Goal: Use online tool/utility: Use online tool/utility

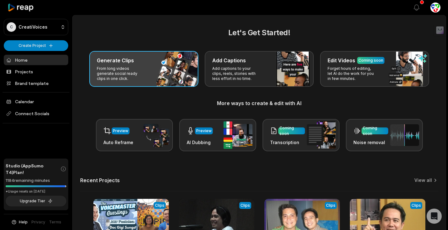
click at [137, 64] on div "Generate Clips From long videos generate social ready clips in one click." at bounding box center [143, 69] width 109 height 36
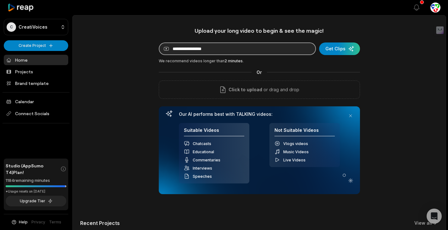
click at [201, 49] on input at bounding box center [237, 48] width 157 height 13
paste input "**********"
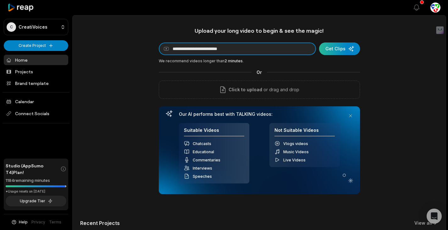
type input "**********"
click at [336, 47] on div "submit" at bounding box center [339, 48] width 41 height 13
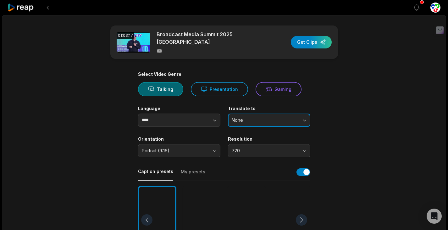
click at [239, 117] on span "None" at bounding box center [265, 120] width 66 height 6
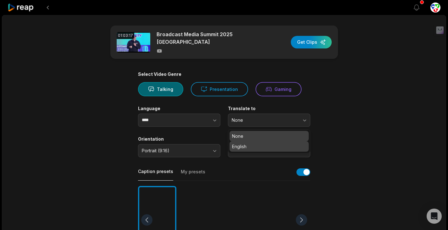
click at [237, 146] on p "English" at bounding box center [269, 146] width 74 height 7
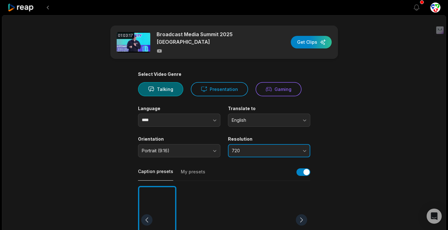
click at [242, 144] on button "720" at bounding box center [269, 150] width 82 height 13
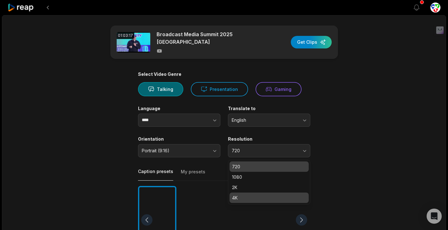
click at [243, 197] on p "4K" at bounding box center [269, 197] width 74 height 7
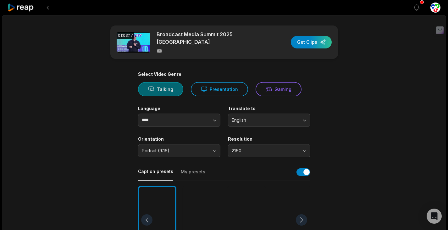
click at [165, 90] on button "Talking" at bounding box center [160, 89] width 45 height 14
click at [218, 86] on button "Presentation" at bounding box center [219, 89] width 57 height 14
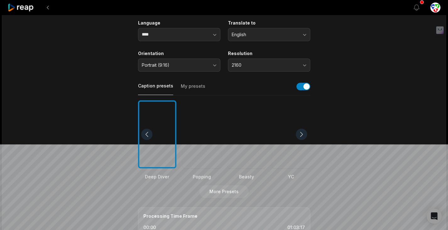
scroll to position [126, 0]
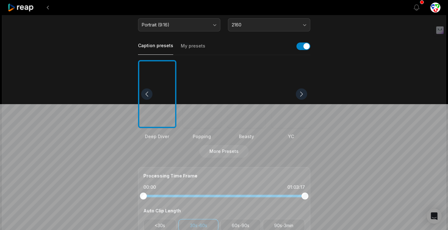
click at [205, 125] on div at bounding box center [202, 94] width 38 height 68
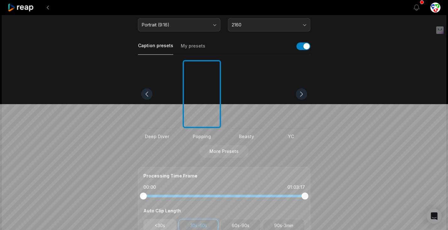
click at [157, 224] on button "<30s" at bounding box center [159, 225] width 33 height 13
click at [234, 221] on button "60s-90s" at bounding box center [240, 225] width 41 height 13
drag, startPoint x: 279, startPoint y: 222, endPoint x: 287, endPoint y: 214, distance: 11.8
click at [279, 222] on button "90s-3min" at bounding box center [284, 225] width 42 height 13
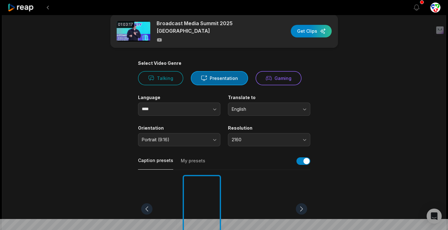
scroll to position [0, 0]
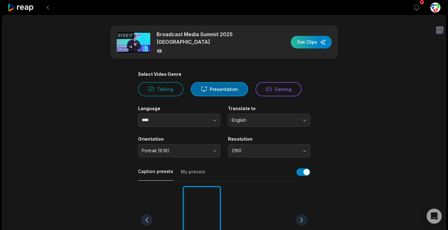
click at [308, 41] on div "button" at bounding box center [311, 42] width 41 height 13
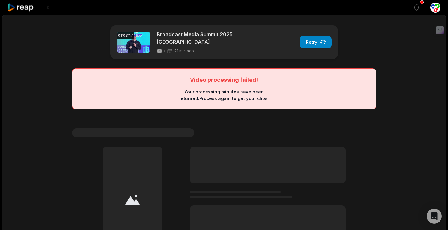
click at [271, 79] on div "Video processing failed! Your processing minutes have been returned. Process ag…" at bounding box center [224, 88] width 304 height 41
click at [315, 39] on button "Retry" at bounding box center [316, 42] width 32 height 13
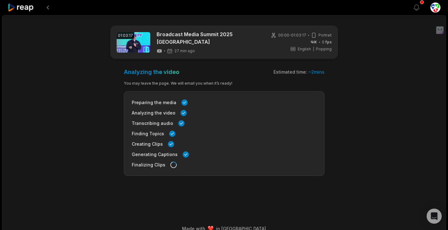
click at [385, 54] on div "01:03:17 Broadcast Media Summit 2025 [GEOGRAPHIC_DATA] 27 min ago 00:00 - 01:03…" at bounding box center [224, 126] width 444 height 223
